Goal: Complete application form

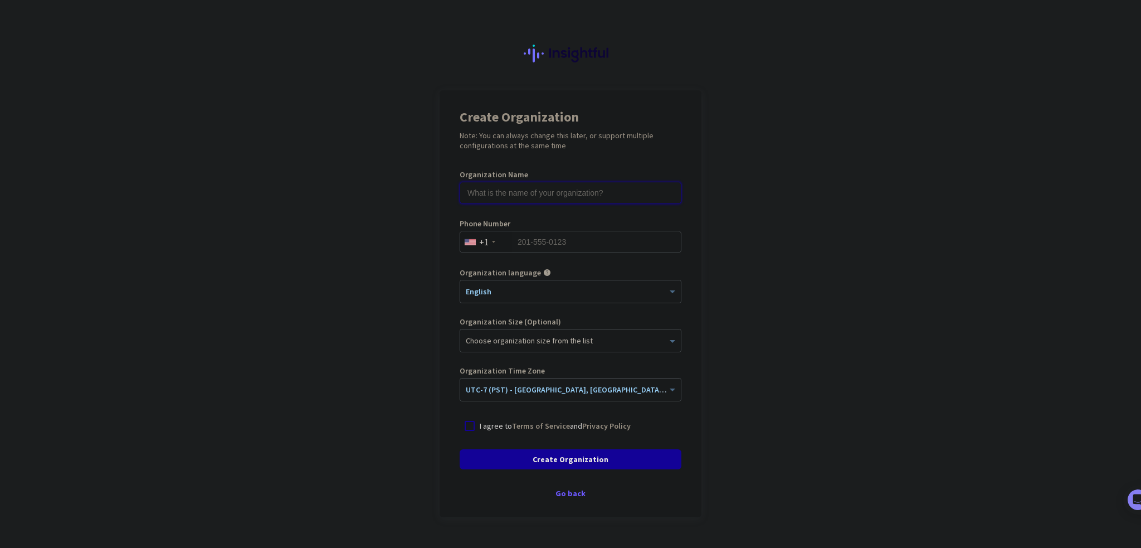
click at [606, 193] on input "text" at bounding box center [571, 193] width 222 height 22
click at [365, 262] on app-onboarding-organization "Create Organization Note: You can always change this later, or support multiple…" at bounding box center [570, 331] width 1141 height 482
click at [465, 425] on div at bounding box center [470, 426] width 20 height 20
click at [495, 189] on input "Mercor" at bounding box center [571, 193] width 222 height 22
type input "Mercor [PERSON_NAME]"
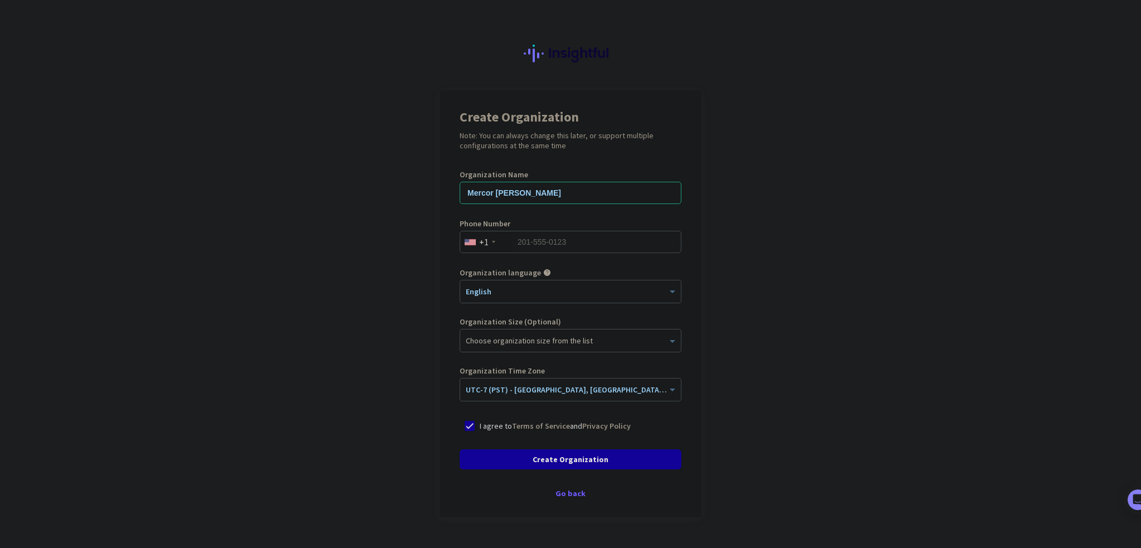
click at [403, 285] on app-onboarding-organization "Create Organization Note: You can always change this later, or support multiple…" at bounding box center [570, 331] width 1141 height 482
click at [591, 460] on span "Create Organization" at bounding box center [571, 458] width 76 height 11
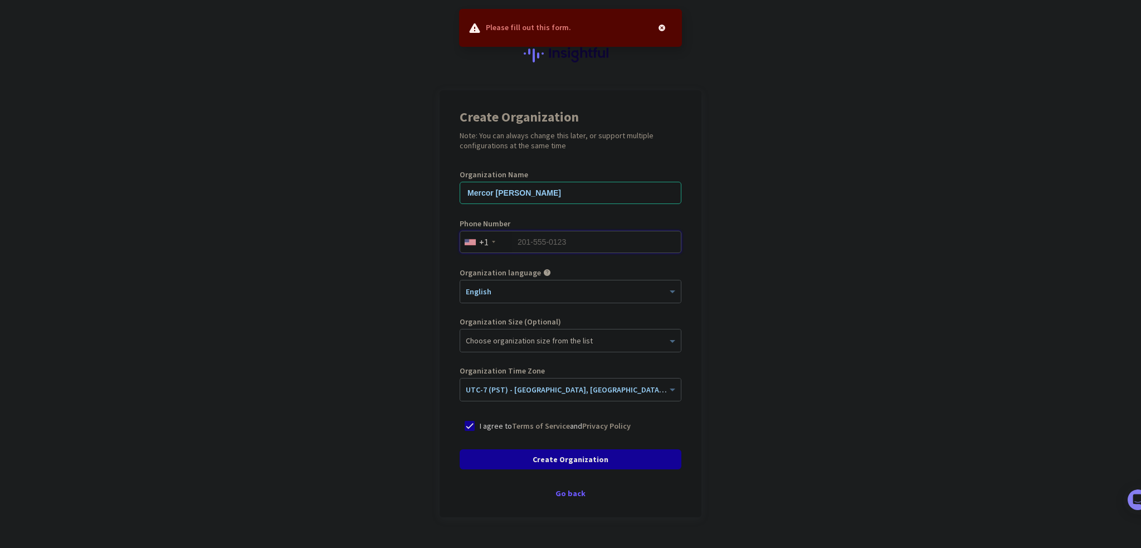
click at [628, 246] on input "tel" at bounding box center [571, 242] width 222 height 22
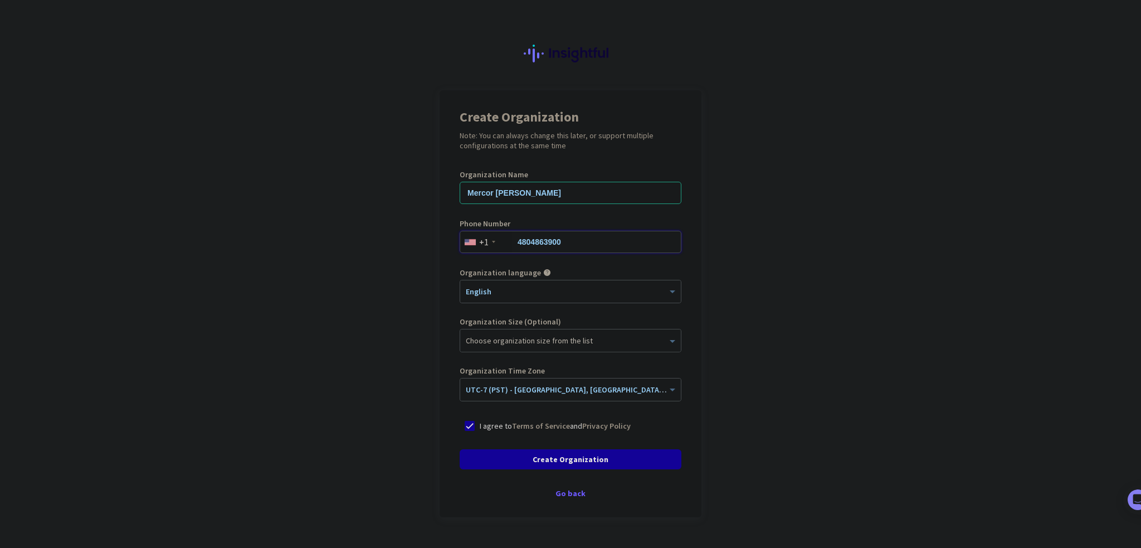
type input "4804863900"
click at [507, 343] on div at bounding box center [570, 337] width 221 height 11
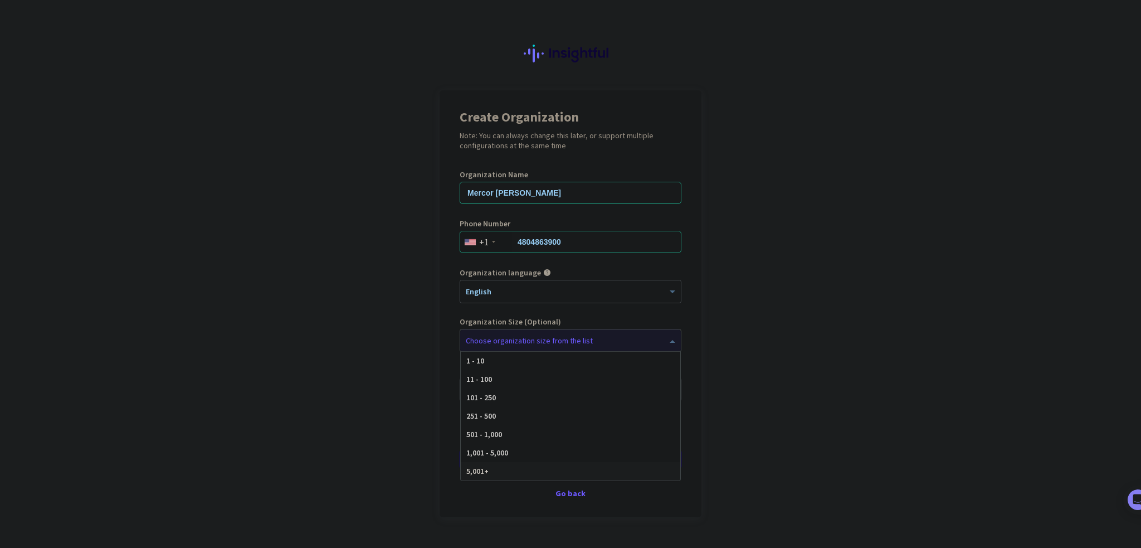
drag, startPoint x: 355, startPoint y: 444, endPoint x: 372, endPoint y: 441, distance: 16.9
click at [361, 440] on app-onboarding-organization "Create Organization Note: You can always change this later, or support multiple…" at bounding box center [570, 331] width 1141 height 482
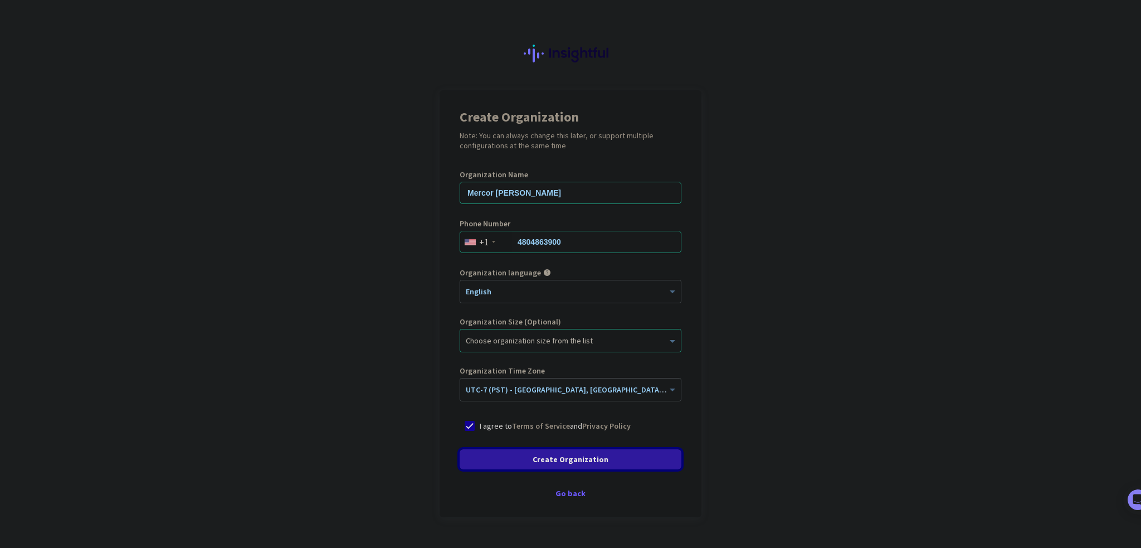
click at [577, 460] on span "Create Organization" at bounding box center [571, 458] width 76 height 11
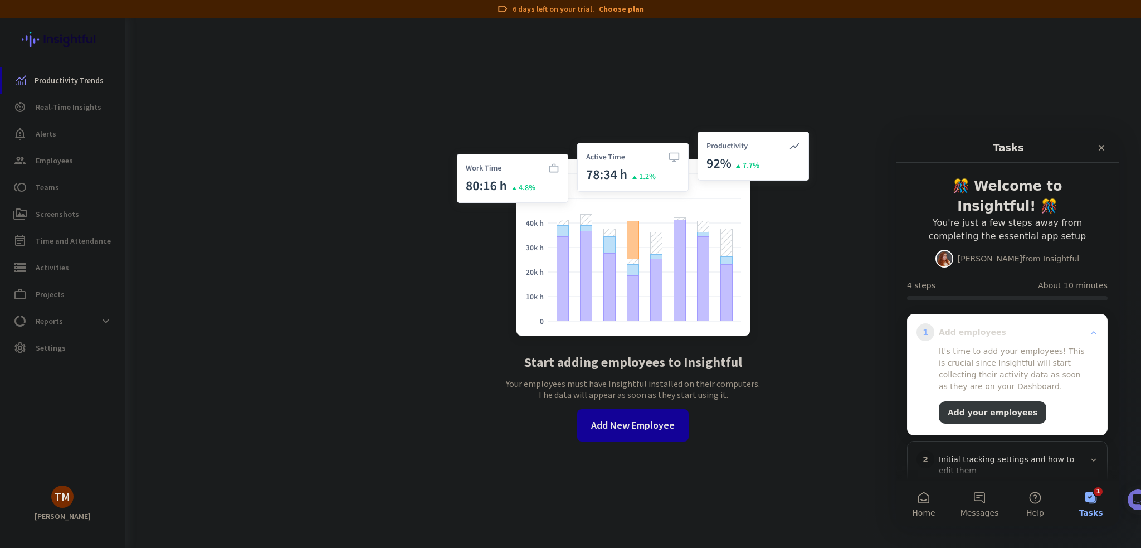
click at [1087, 497] on button "1 Tasks" at bounding box center [1091, 503] width 56 height 45
